Goal: Transaction & Acquisition: Purchase product/service

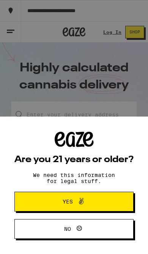
click at [97, 195] on button "Yes" at bounding box center [73, 202] width 119 height 20
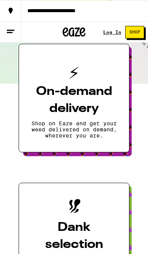
scroll to position [146, 0]
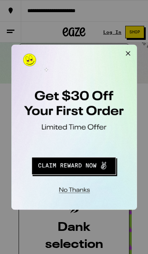
click at [89, 145] on button "Redirect to URL" at bounding box center [63, 145] width 94 height 19
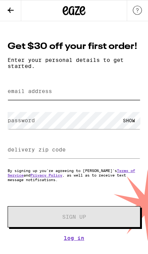
click at [84, 98] on input "email address" at bounding box center [74, 91] width 133 height 17
click at [57, 93] on input "email address" at bounding box center [74, 91] width 133 height 17
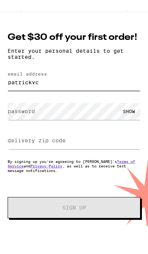
type input "patrickv"
type input "[EMAIL_ADDRESS][DOMAIN_NAME]"
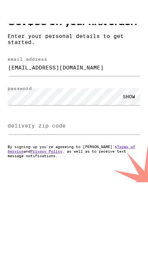
click at [132, 112] on div "SHOW" at bounding box center [129, 120] width 23 height 17
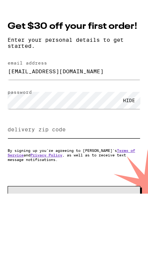
click at [80, 141] on input "delivery zip code" at bounding box center [74, 149] width 133 height 17
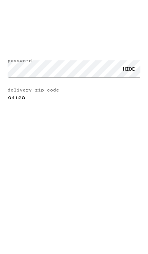
type input "94109"
click at [84, 214] on span "Sign Up" at bounding box center [74, 216] width 24 height 5
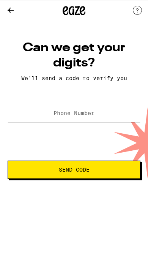
click at [72, 106] on input "Phone Number" at bounding box center [74, 113] width 133 height 17
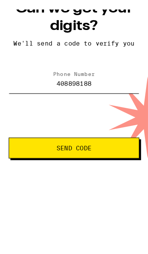
type input "[PHONE_NUMBER]"
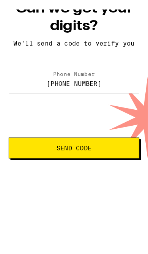
click at [99, 167] on span "Send Code" at bounding box center [64, 169] width 101 height 5
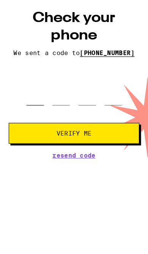
click at [38, 103] on input "tel" at bounding box center [30, 114] width 15 height 22
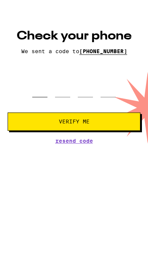
type input "4"
type input "6"
type input "9"
type input "2"
click at [101, 131] on span "Verify Me" at bounding box center [74, 133] width 120 height 5
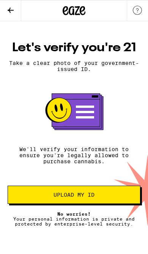
click at [94, 198] on span "Upload my ID" at bounding box center [74, 194] width 41 height 5
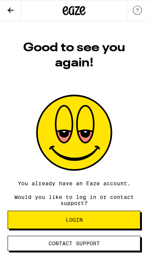
scroll to position [0, 0]
click at [86, 244] on span "Contact Support" at bounding box center [74, 243] width 51 height 5
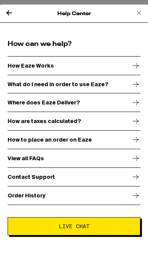
click at [59, 178] on div "Contact Support" at bounding box center [74, 177] width 133 height 19
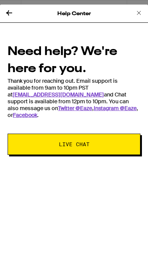
click at [96, 144] on span "Live Chat" at bounding box center [73, 144] width 71 height 5
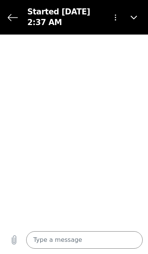
type textarea "x"
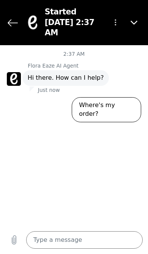
click at [13, 18] on icon "Back to the conversation list" at bounding box center [13, 22] width 10 height 10
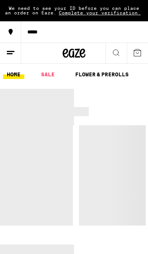
click at [109, 12] on span "Complete your verification." at bounding box center [100, 12] width 87 height 5
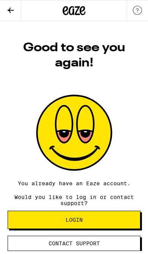
scroll to position [0, 0]
click at [95, 219] on button "Login" at bounding box center [74, 220] width 133 height 18
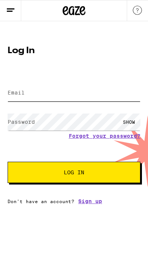
click at [77, 95] on input "Email" at bounding box center [74, 92] width 133 height 17
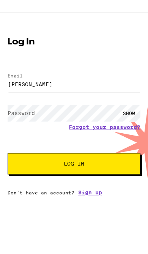
type input "roncaylalatney@gmail.com"
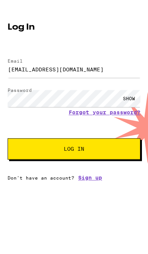
click at [134, 114] on div "SHOW" at bounding box center [129, 122] width 23 height 17
click at [108, 170] on span "Log In" at bounding box center [73, 172] width 71 height 5
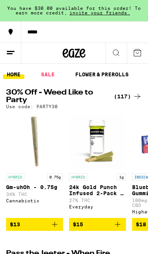
click at [8, 54] on line at bounding box center [10, 54] width 6 height 0
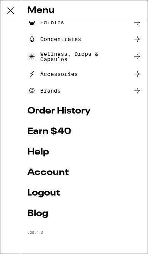
scroll to position [92, 0]
click at [57, 171] on link "Account" at bounding box center [84, 172] width 114 height 9
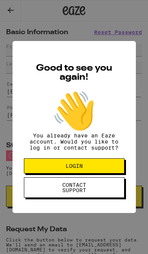
click at [99, 168] on button "LOGIN" at bounding box center [74, 165] width 101 height 15
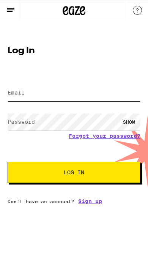
click at [71, 93] on input "Email" at bounding box center [74, 92] width 133 height 17
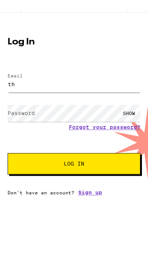
type input "t"
type input "roncaylalatney@gmail.com"
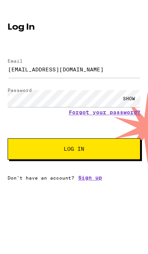
click at [132, 114] on div "SHOW" at bounding box center [129, 122] width 23 height 17
click at [95, 170] on span "Log In" at bounding box center [73, 172] width 71 height 5
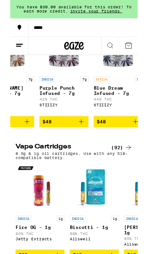
scroll to position [0, 3371]
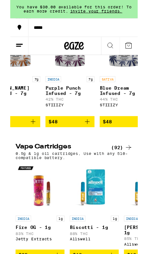
click at [88, 146] on icon "Add to bag" at bounding box center [89, 141] width 9 height 9
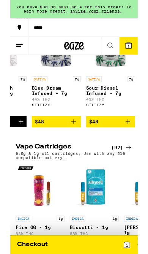
scroll to position [0, 3450]
click at [74, 146] on icon "Add to bag" at bounding box center [73, 141] width 9 height 9
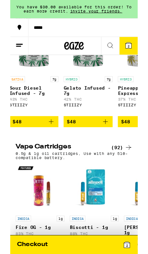
click at [107, 146] on icon "Add to bag" at bounding box center [110, 141] width 9 height 9
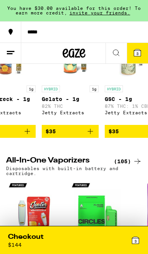
scroll to position [0, 3686]
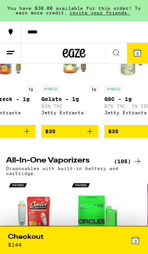
click at [28, 134] on icon "Add to bag" at bounding box center [26, 131] width 5 height 5
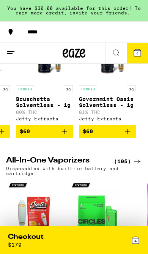
scroll to position [0, 5667]
click at [114, 52] on icon at bounding box center [116, 52] width 9 height 9
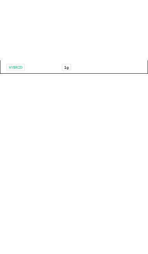
scroll to position [0, 0]
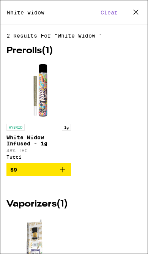
type input "White widow"
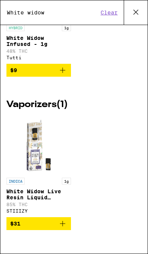
scroll to position [111, 0]
click at [114, 10] on button "Clear" at bounding box center [109, 12] width 22 height 7
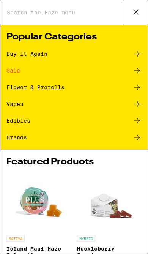
click at [73, 14] on input "Search for Products" at bounding box center [64, 12] width 117 height 7
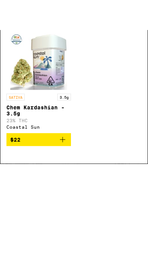
type input "Chen ka"
click at [63, 165] on icon "Add to bag" at bounding box center [62, 169] width 9 height 9
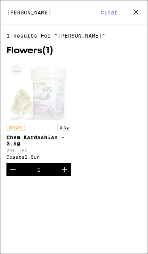
click at [135, 14] on icon at bounding box center [135, 11] width 11 height 11
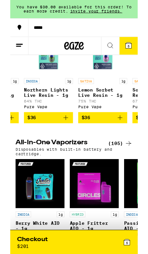
scroll to position [876, 0]
click at [117, 59] on button at bounding box center [116, 53] width 21 height 21
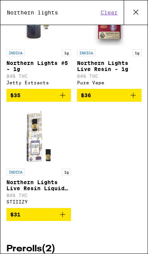
scroll to position [48, 0]
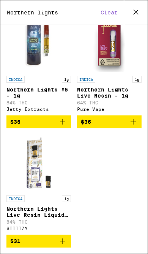
type input "Northern lights"
click at [65, 127] on icon "Add to bag" at bounding box center [62, 121] width 9 height 9
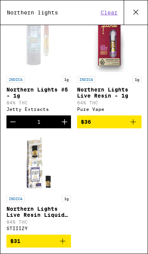
click at [144, 10] on button at bounding box center [136, 12] width 24 height 24
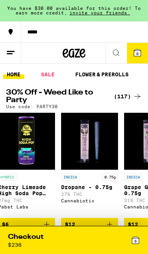
click at [137, 50] on icon at bounding box center [137, 52] width 7 height 7
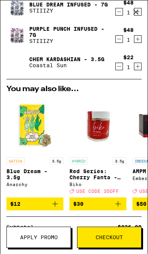
scroll to position [124, 0]
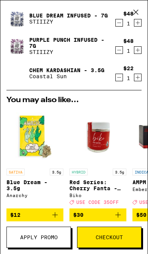
click at [101, 237] on span "Checkout" at bounding box center [109, 237] width 27 height 5
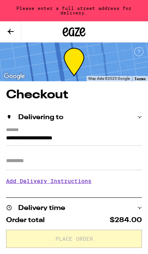
click at [7, 134] on input "**********" at bounding box center [74, 140] width 136 height 12
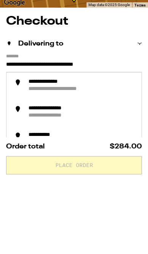
click at [34, 152] on div "**********" at bounding box center [54, 155] width 52 height 7
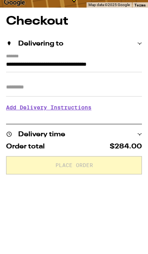
scroll to position [74, 0]
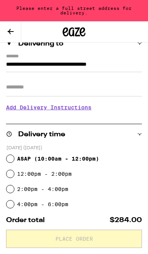
type input "**********"
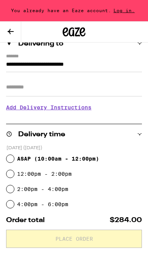
click at [73, 161] on span "ASAP ( 10:00am - 12:00pm )" at bounding box center [58, 159] width 82 height 6
click at [14, 161] on input "ASAP ( 10:00am - 12:00pm )" at bounding box center [10, 159] width 8 height 8
radio input "true"
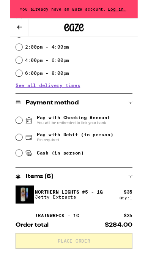
scroll to position [209, 0]
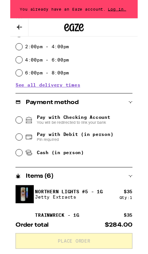
click at [15, 138] on div "Pay with Checking Account You will be redirected to link your bank" at bounding box center [74, 140] width 136 height 20
click at [11, 142] on input "Pay with Checking Account You will be redirected to link your bank" at bounding box center [10, 140] width 8 height 8
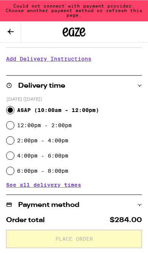
scroll to position [0, 0]
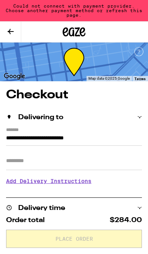
click at [13, 31] on icon at bounding box center [11, 31] width 6 height 5
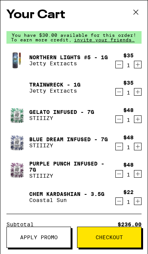
click at [134, 6] on button at bounding box center [136, 12] width 24 height 24
click at [135, 9] on icon at bounding box center [135, 11] width 11 height 11
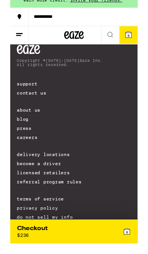
scroll to position [3121, 0]
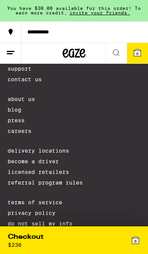
click at [11, 52] on icon at bounding box center [10, 52] width 9 height 9
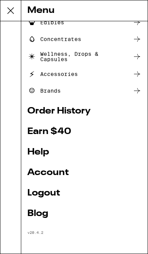
scroll to position [92, 0]
click at [51, 190] on link "Logout" at bounding box center [84, 193] width 114 height 9
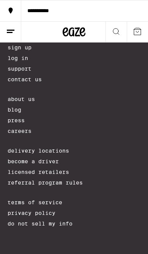
scroll to position [41, 0]
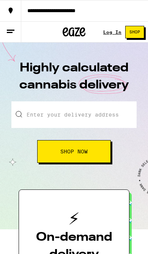
click at [108, 35] on link "Log In" at bounding box center [112, 32] width 18 height 5
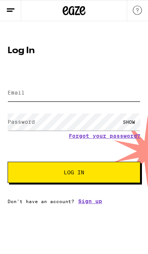
click at [59, 93] on input "Email" at bounding box center [74, 92] width 133 height 17
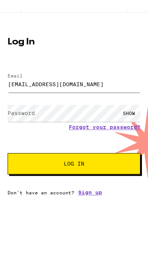
type input "boloism101@gmail.com"
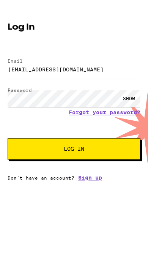
click at [132, 114] on div "SHOW" at bounding box center [129, 122] width 23 height 17
click at [83, 170] on span "Log In" at bounding box center [74, 172] width 21 height 5
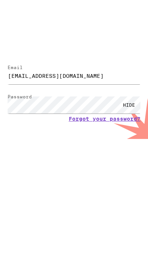
click at [101, 191] on span "Log In" at bounding box center [73, 193] width 71 height 5
